Goal: Task Accomplishment & Management: Complete application form

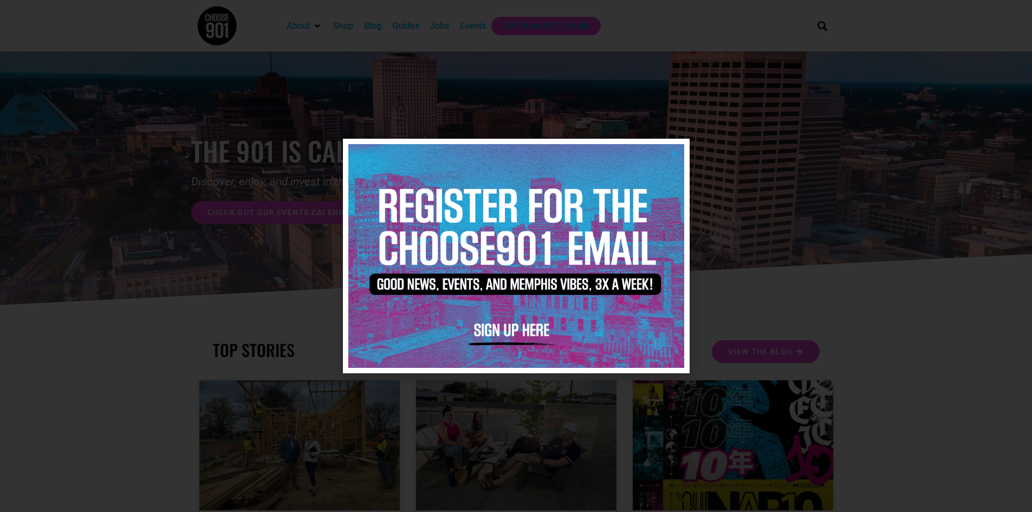
click at [674, 153] on icon "Close" at bounding box center [675, 154] width 8 height 8
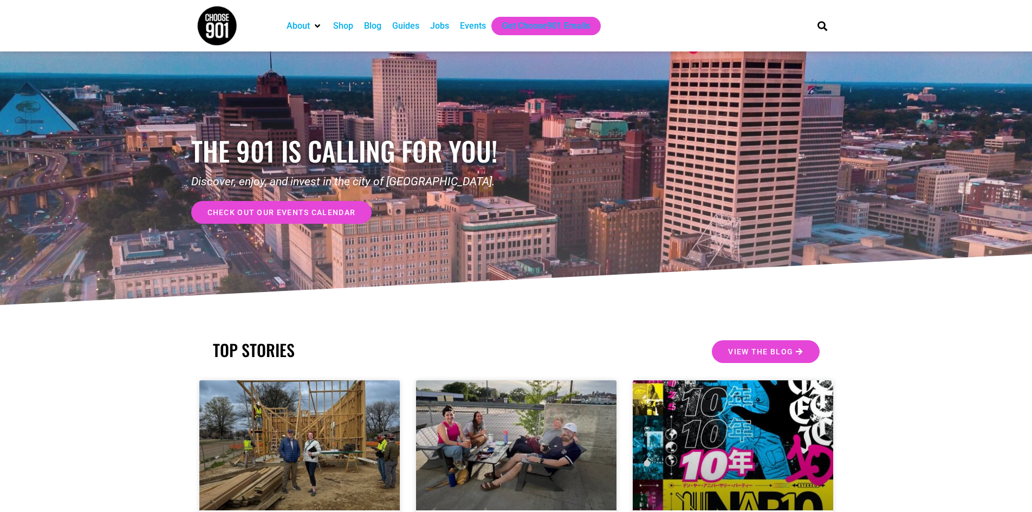
click at [444, 25] on div "Jobs" at bounding box center [439, 26] width 19 height 13
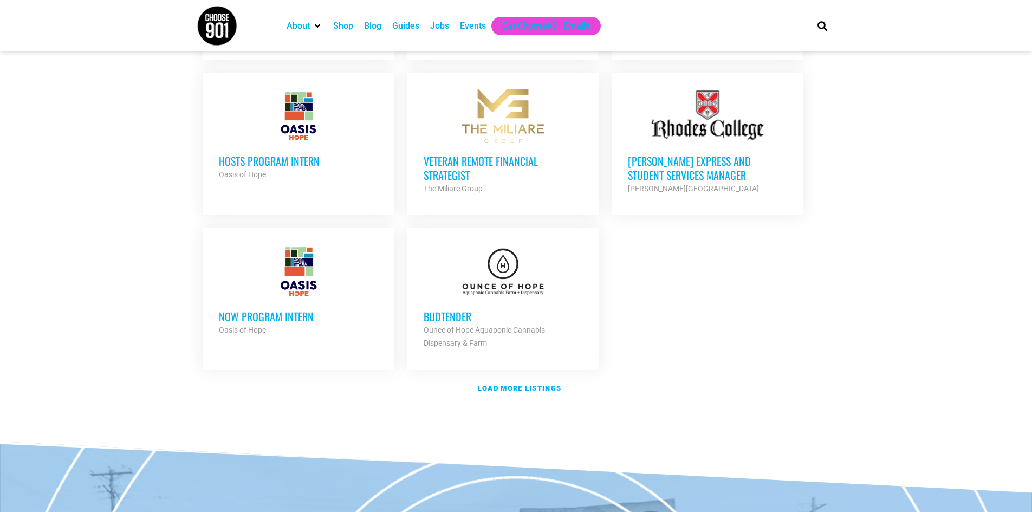
scroll to position [1192, 0]
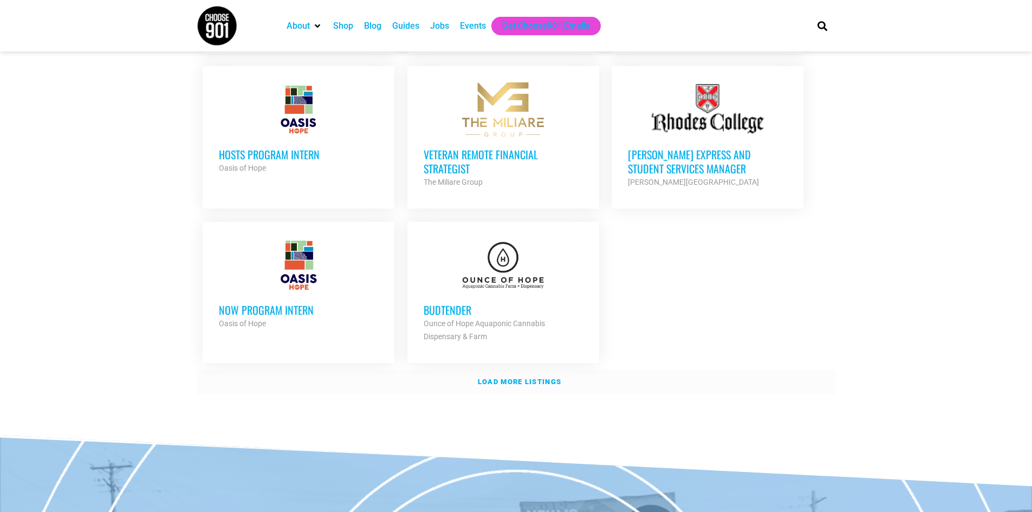
click at [515, 378] on strong "Load more listings" at bounding box center [519, 382] width 83 height 8
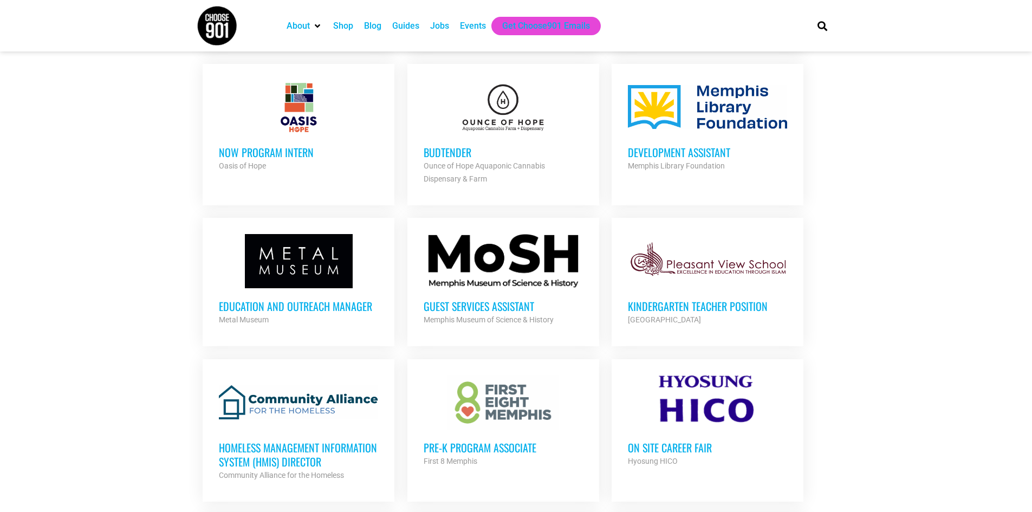
scroll to position [1355, 0]
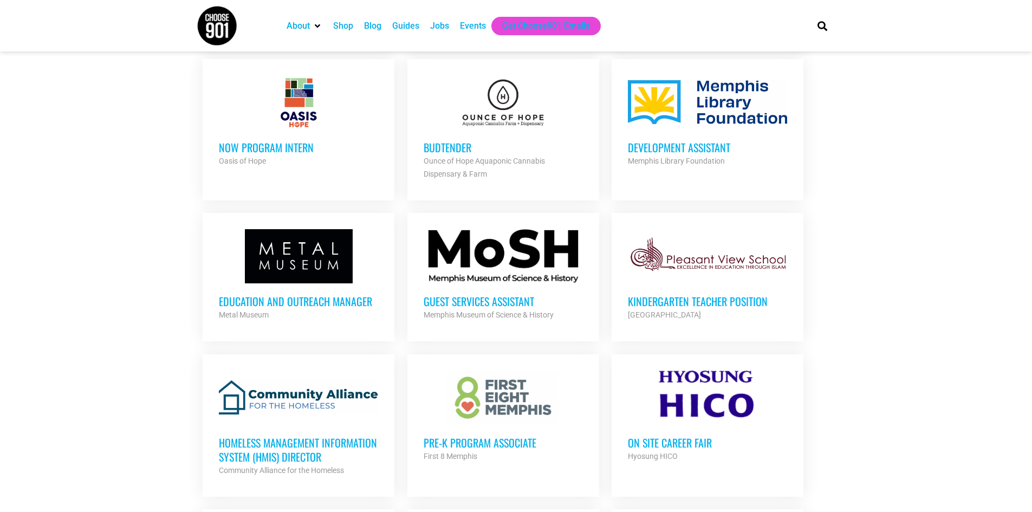
click at [283, 436] on h3 "Homeless Management Information System (HMIS) Director" at bounding box center [298, 450] width 159 height 28
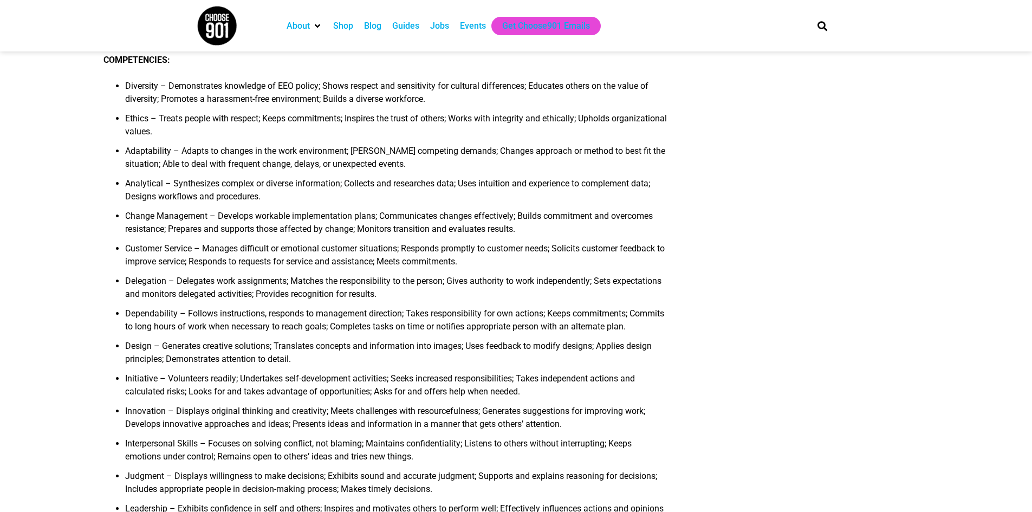
scroll to position [650, 0]
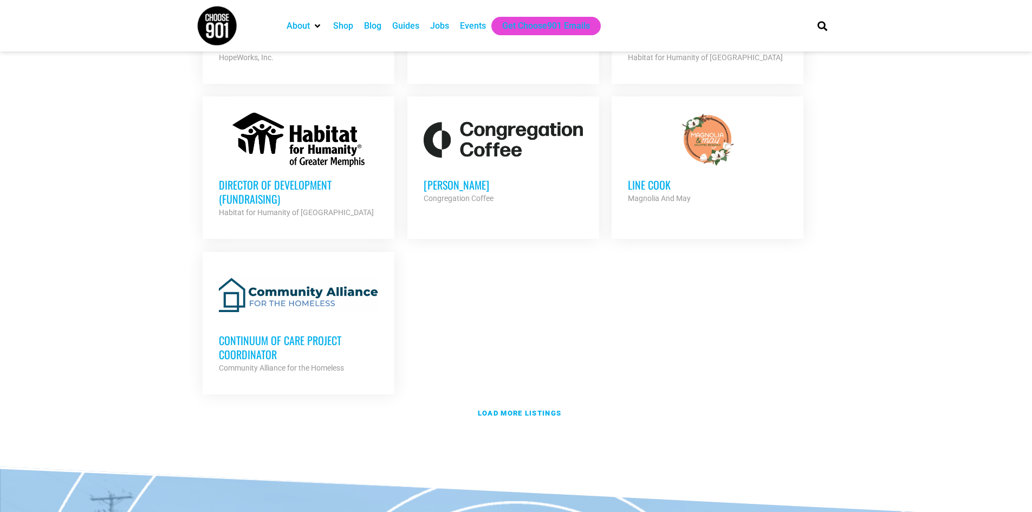
scroll to position [2276, 0]
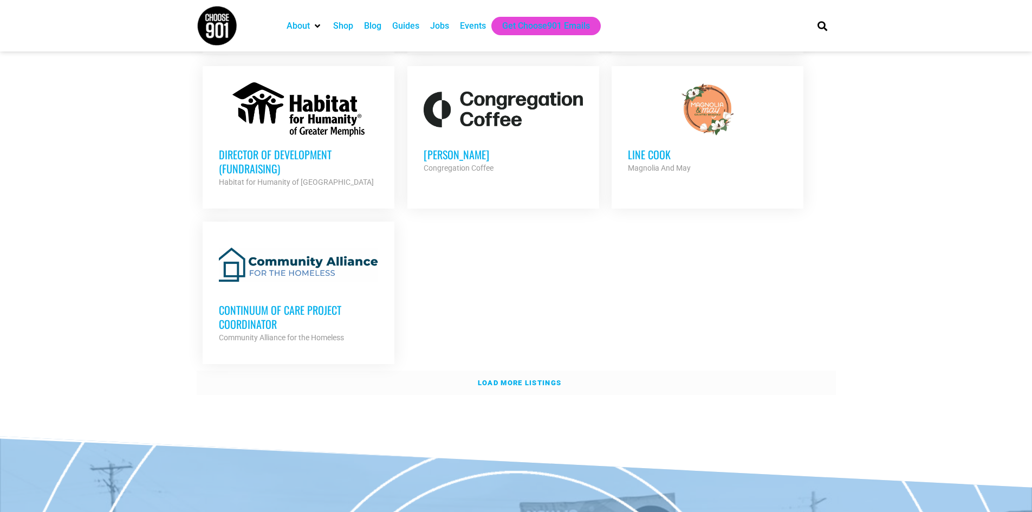
click at [496, 379] on strong "Load more listings" at bounding box center [519, 383] width 83 height 8
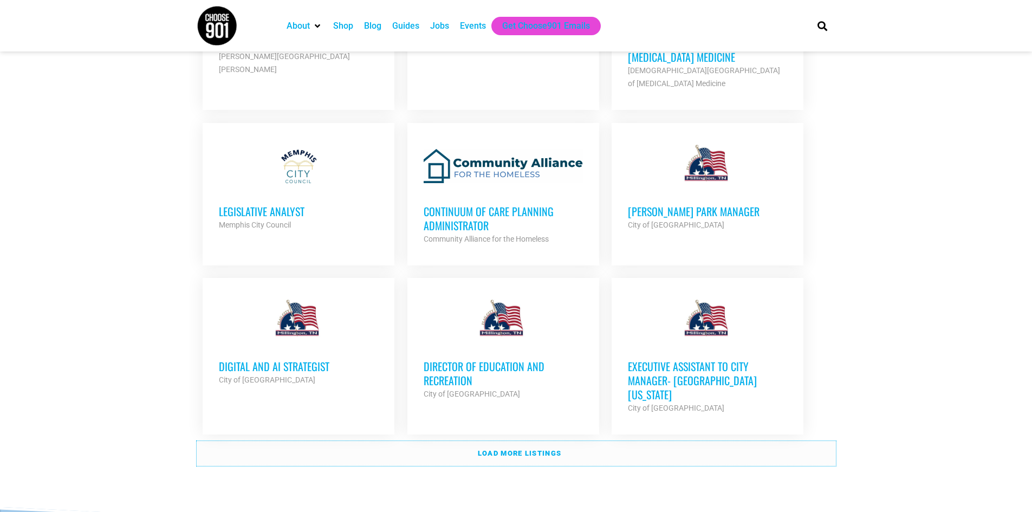
scroll to position [3197, 0]
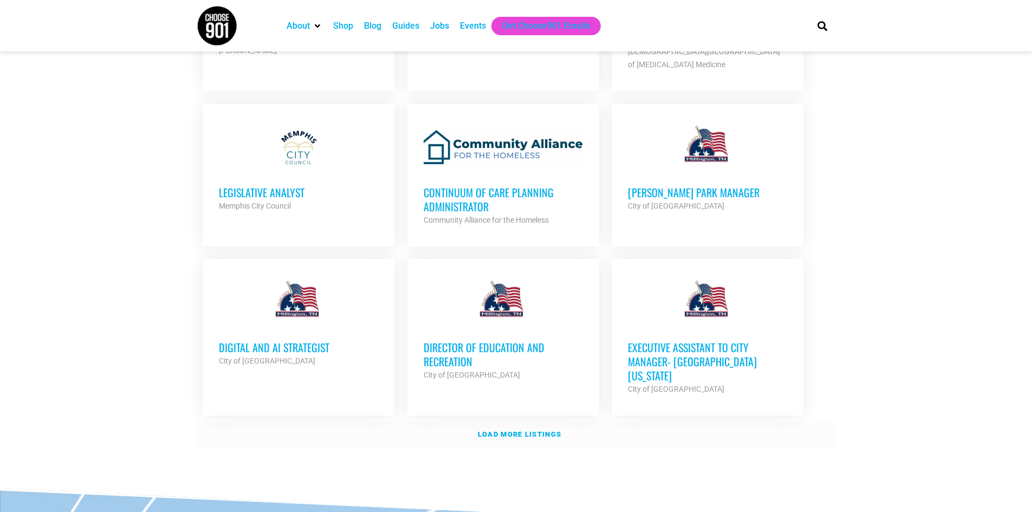
click at [507, 430] on strong "Load more listings" at bounding box center [519, 434] width 83 height 8
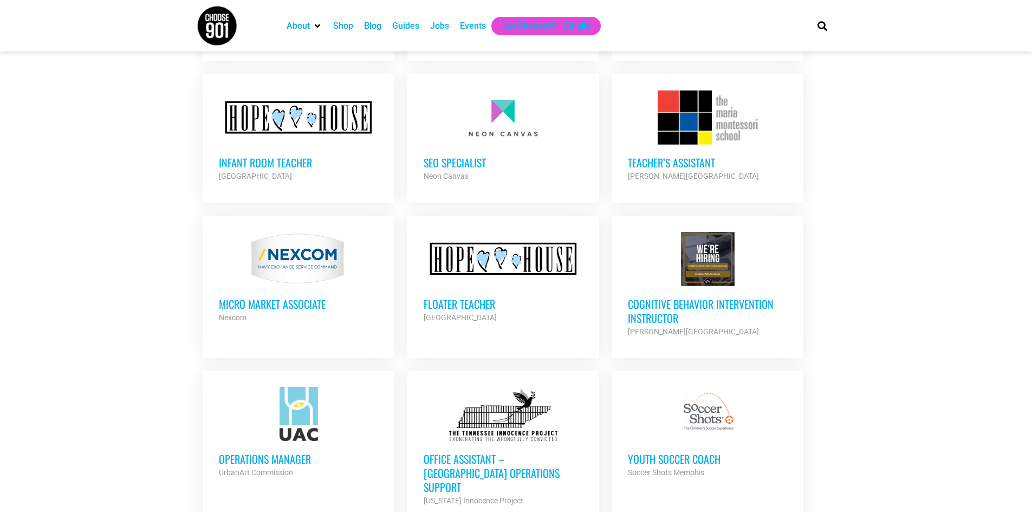
scroll to position [3576, 0]
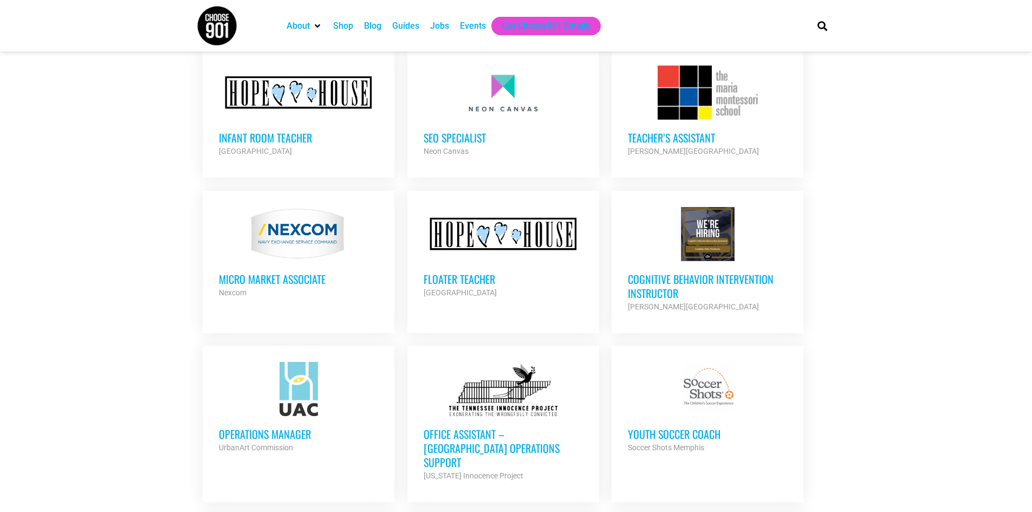
click at [645, 272] on h3 "Cognitive Behavior Intervention Instructor" at bounding box center [707, 286] width 159 height 28
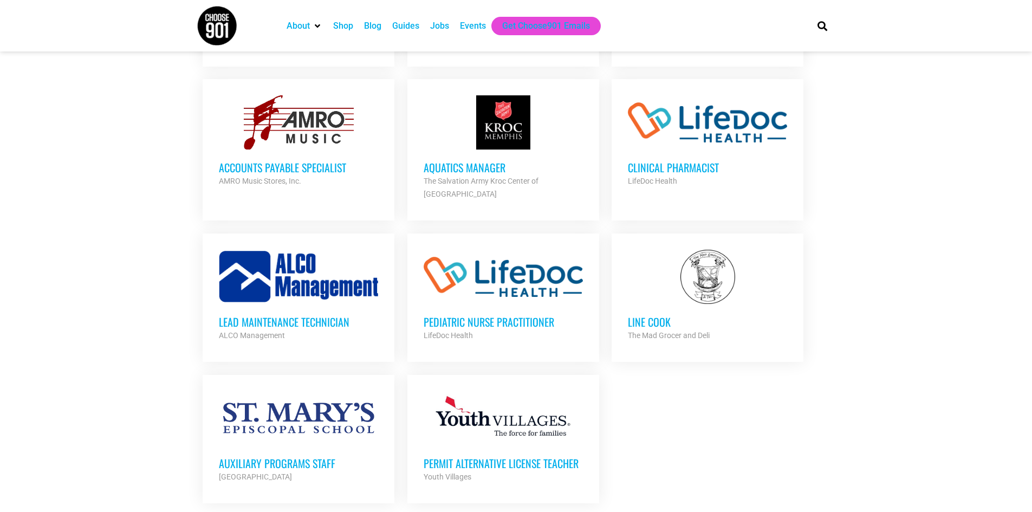
scroll to position [4173, 0]
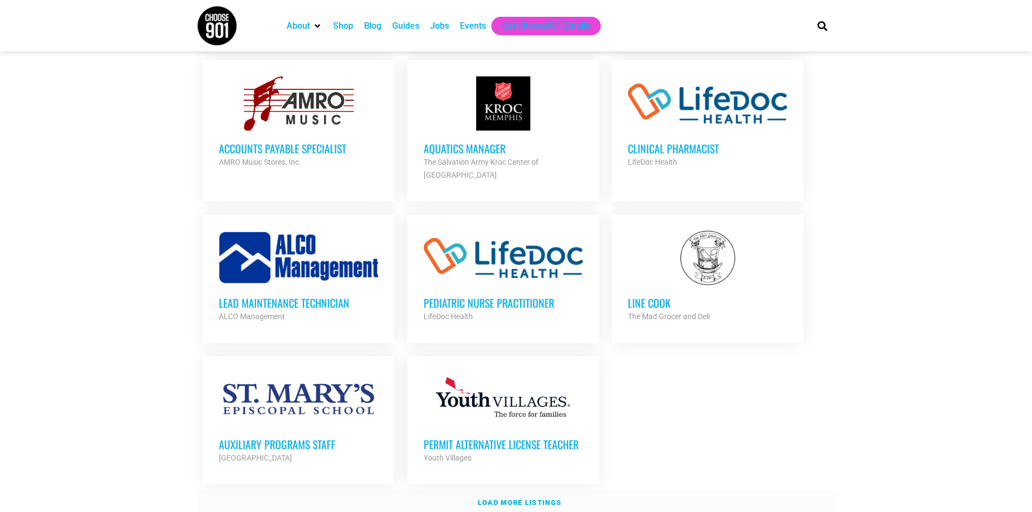
click at [522, 499] on strong "Load more listings" at bounding box center [519, 503] width 83 height 8
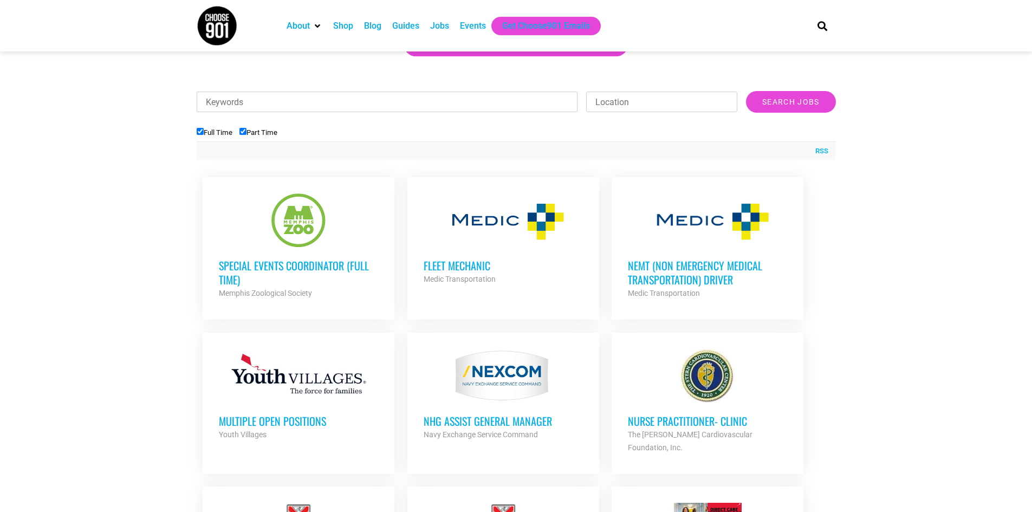
scroll to position [325, 0]
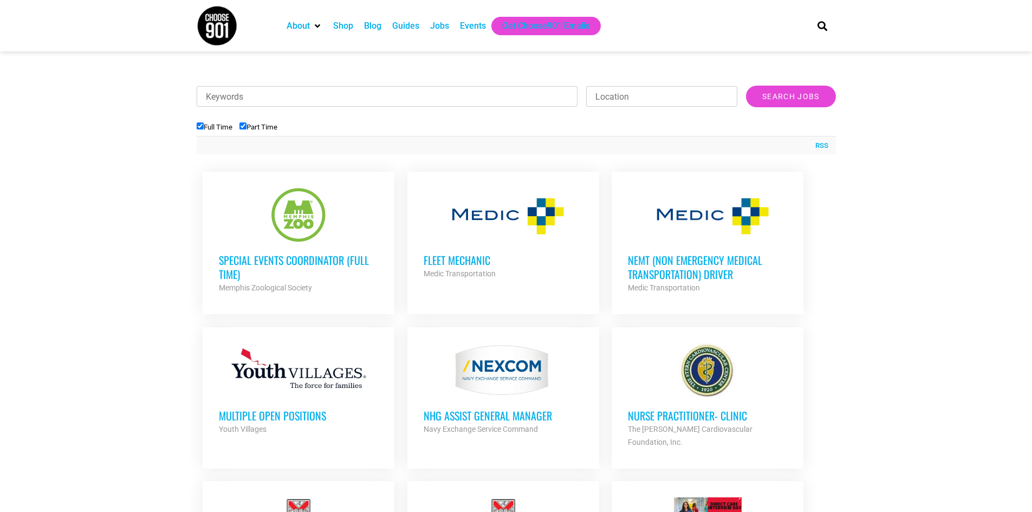
click at [288, 261] on h3 "Special Events Coordinator (Full Time)" at bounding box center [298, 267] width 159 height 28
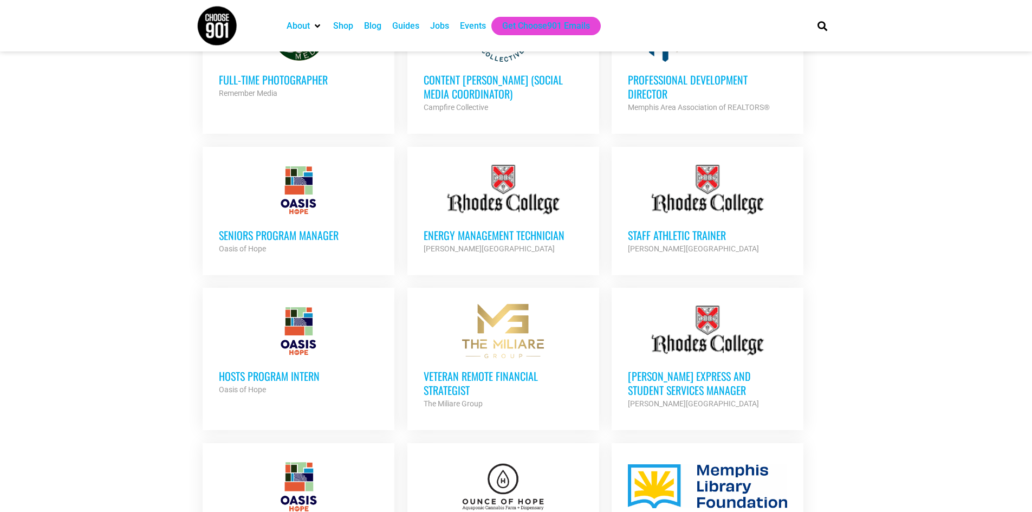
scroll to position [1030, 0]
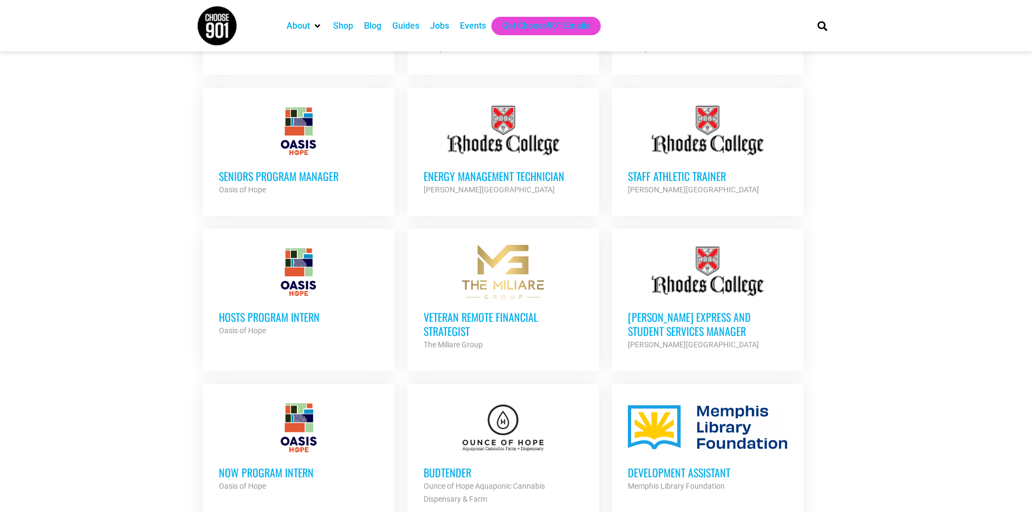
click at [449, 310] on h3 "Veteran Remote Financial Strategist" at bounding box center [503, 324] width 159 height 28
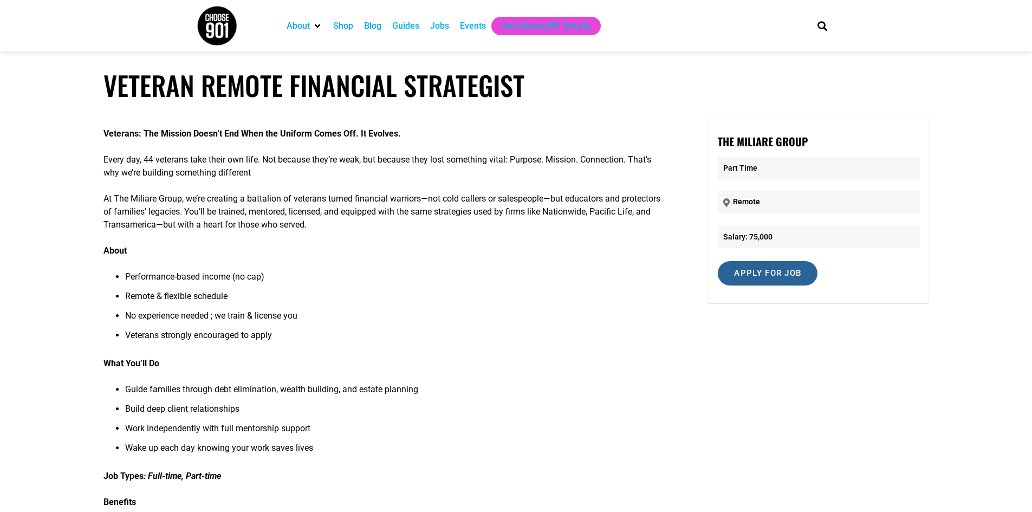
click at [778, 269] on input "Apply for job" at bounding box center [768, 273] width 100 height 24
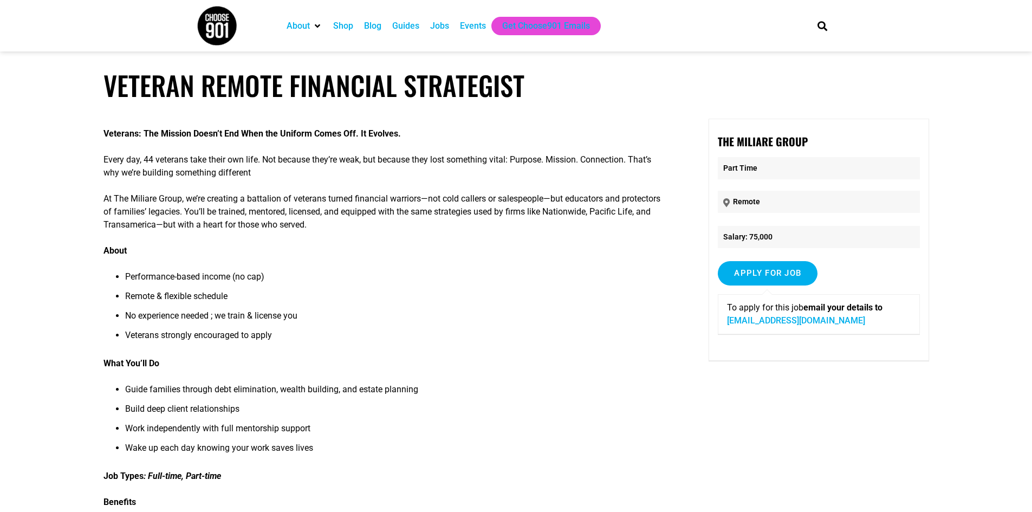
drag, startPoint x: 862, startPoint y: 324, endPoint x: 723, endPoint y: 325, distance: 138.2
click at [723, 325] on div "To apply for this job email your details to [EMAIL_ADDRESS][DOMAIN_NAME]" at bounding box center [819, 314] width 202 height 40
copy link "operations@mymiliaregroup.com"
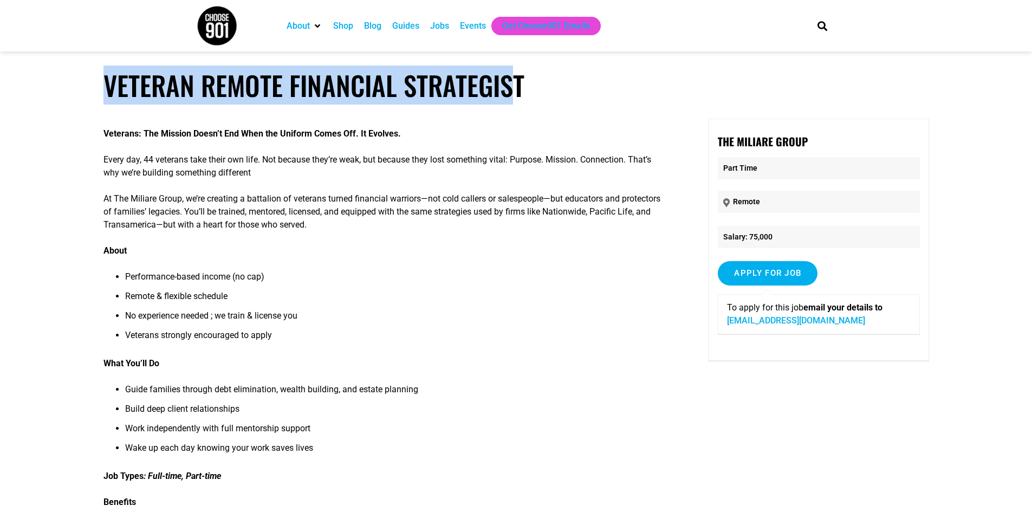
drag, startPoint x: 105, startPoint y: 89, endPoint x: 518, endPoint y: 93, distance: 412.4
click at [518, 93] on h1 "Veteran Remote Financial Strategist" at bounding box center [517, 85] width 826 height 32
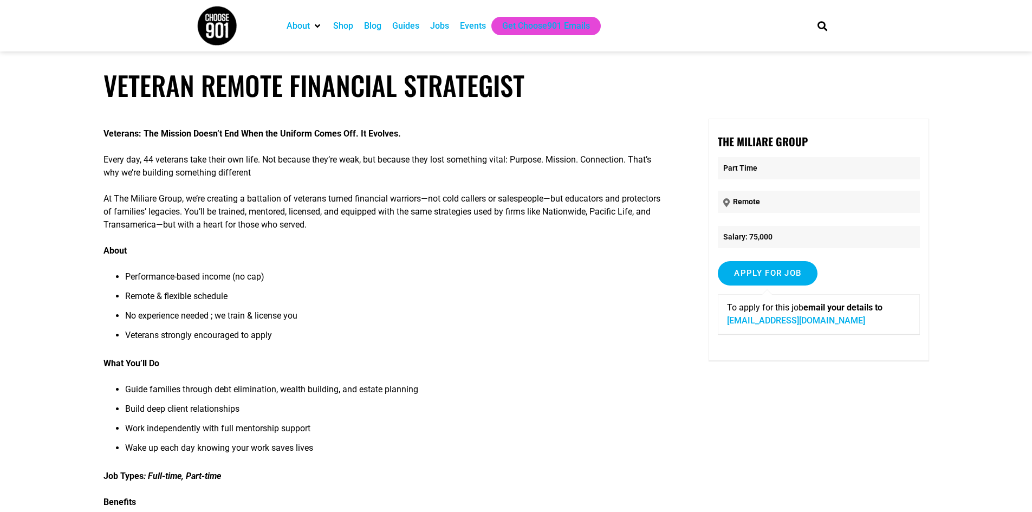
click at [525, 90] on h1 "Veteran Remote Financial Strategist" at bounding box center [517, 85] width 826 height 32
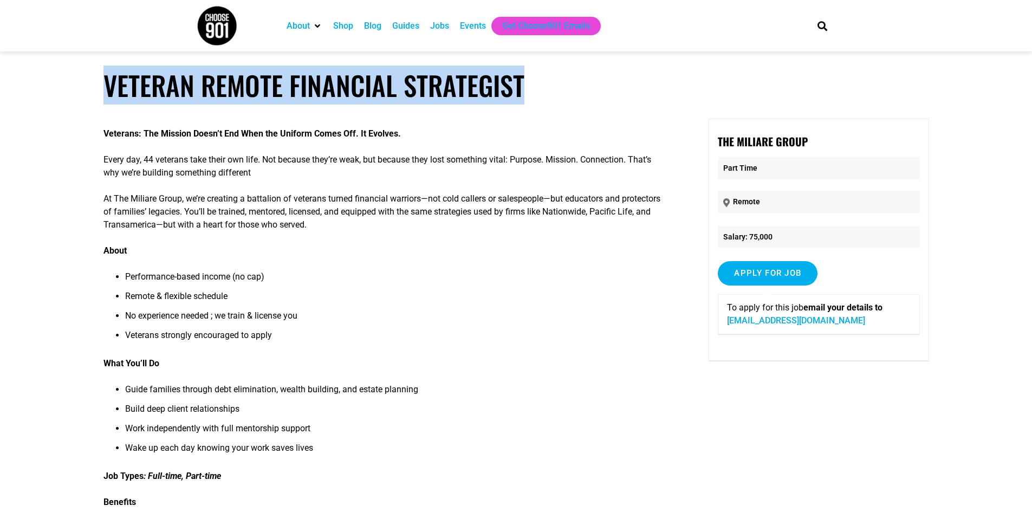
drag, startPoint x: 523, startPoint y: 92, endPoint x: 109, endPoint y: 98, distance: 414.6
click at [109, 98] on h1 "Veteran Remote Financial Strategist" at bounding box center [517, 85] width 826 height 32
copy h1 "Veteran Remote Financial Strategist"
